Goal: Task Accomplishment & Management: Use online tool/utility

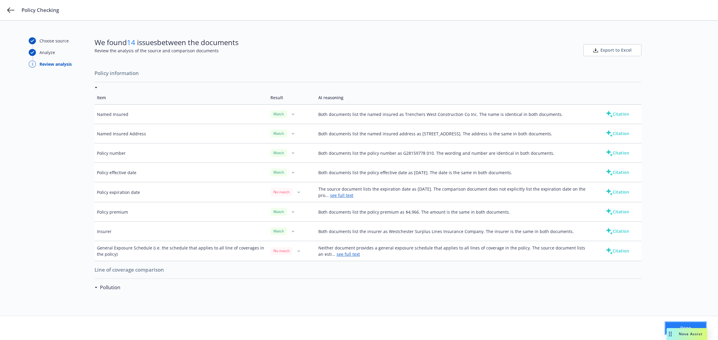
click at [685, 325] on button "Done" at bounding box center [685, 328] width 41 height 12
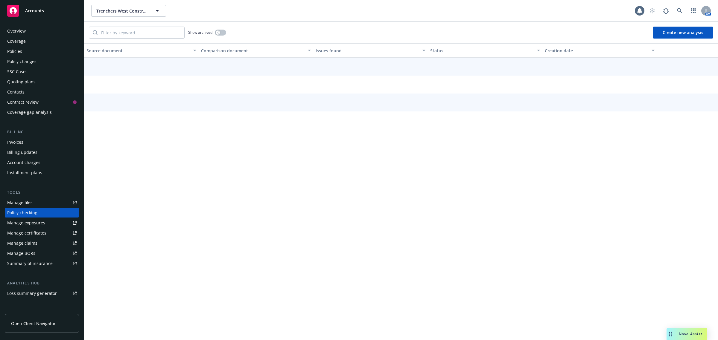
scroll to position [33, 0]
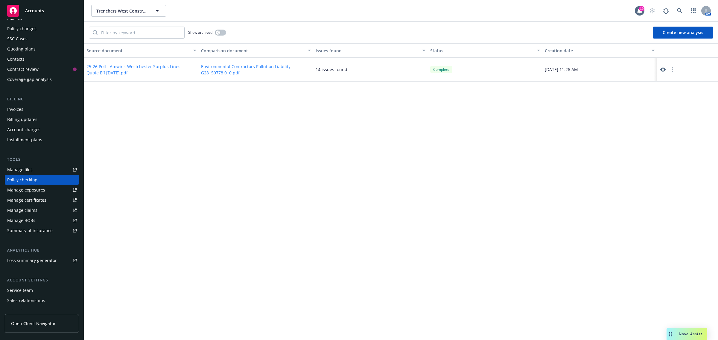
click at [661, 69] on icon at bounding box center [662, 70] width 5 height 4
click at [149, 68] on button "25-26 Poll - Amwins-Westchester Surplus Lines - Quote Eff [DATE].pdf" at bounding box center [141, 69] width 110 height 13
